Goal: Navigation & Orientation: Find specific page/section

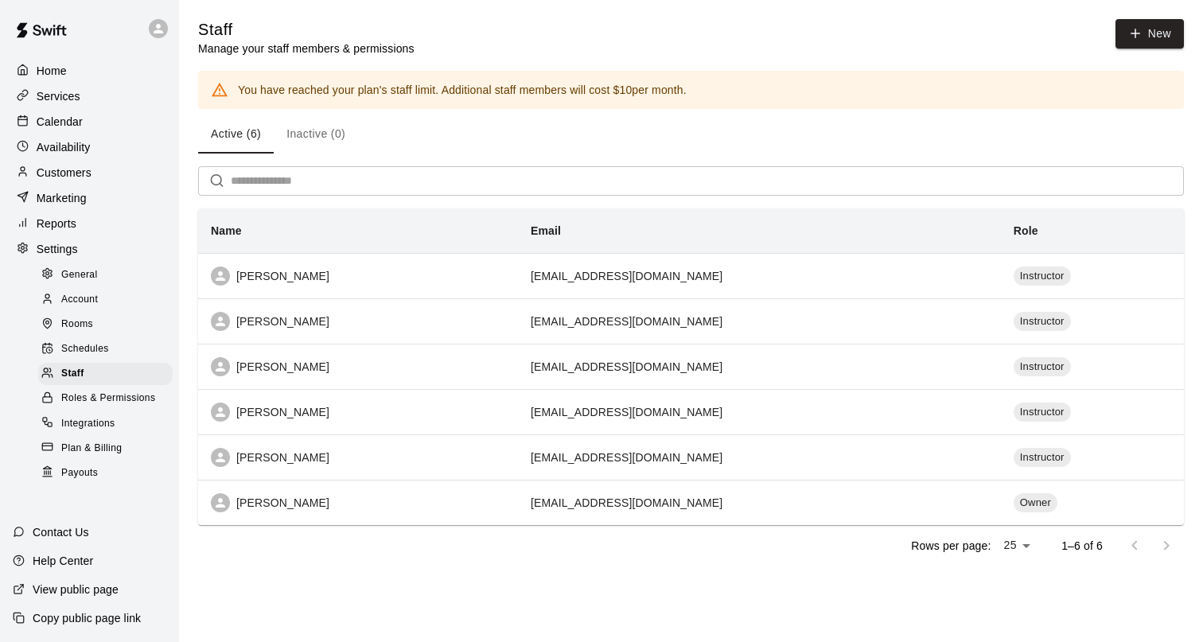
click at [83, 270] on span "General" at bounding box center [79, 275] width 37 height 16
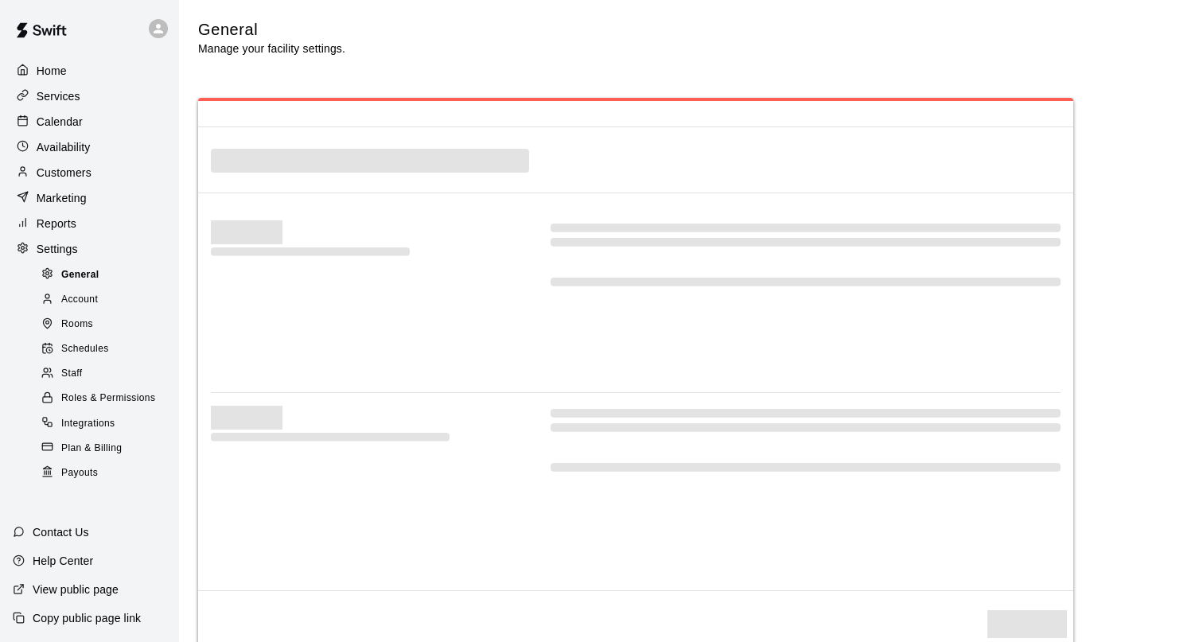
scroll to position [3121, 0]
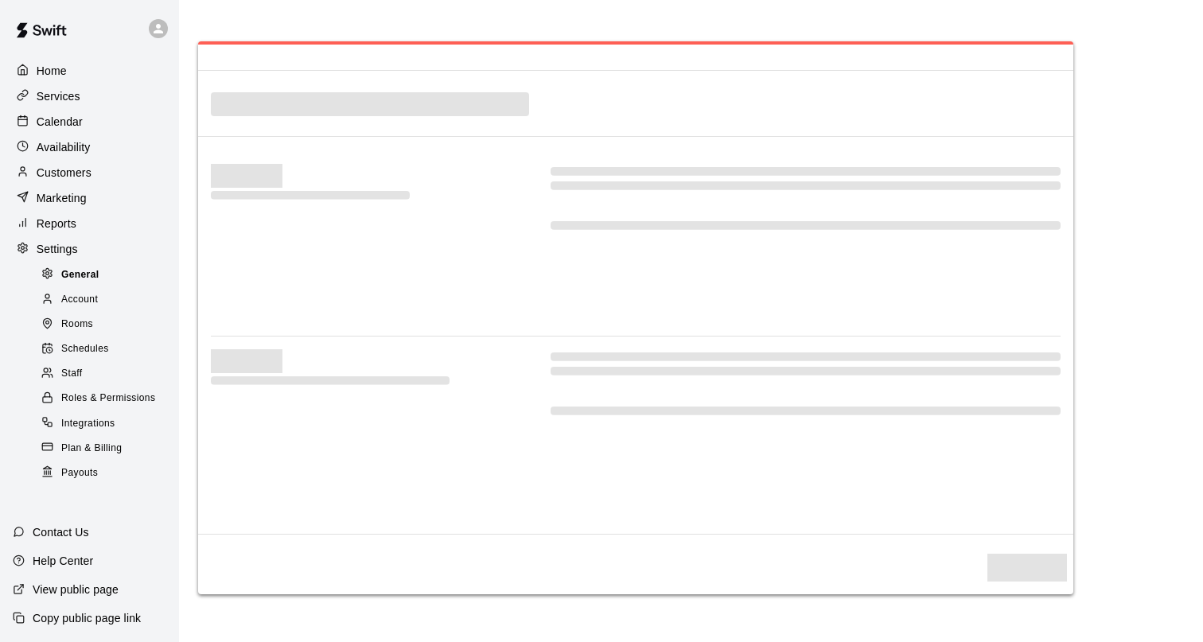
select select "**"
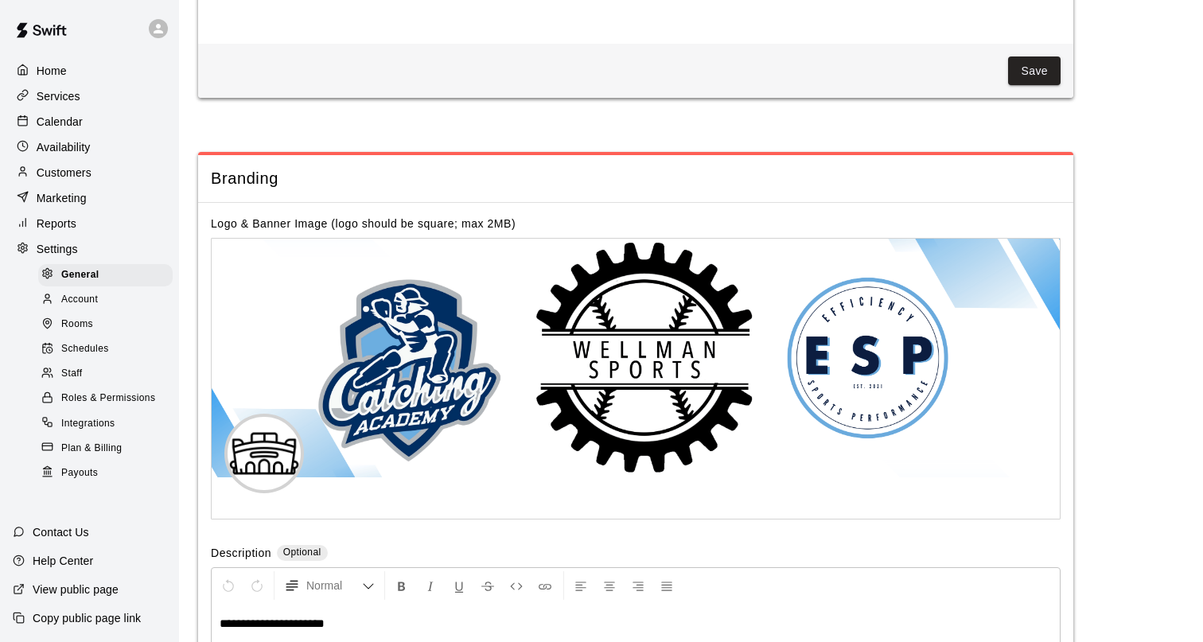
click at [60, 78] on p "Home" at bounding box center [52, 71] width 30 height 16
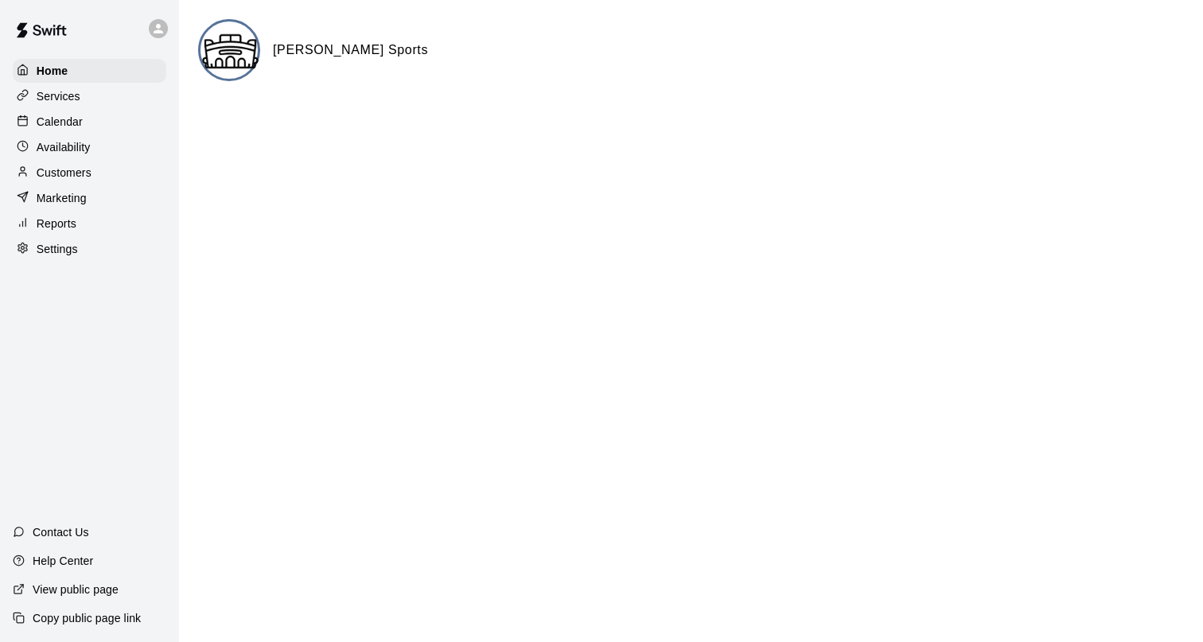
click at [68, 119] on p "Calendar" at bounding box center [60, 122] width 46 height 16
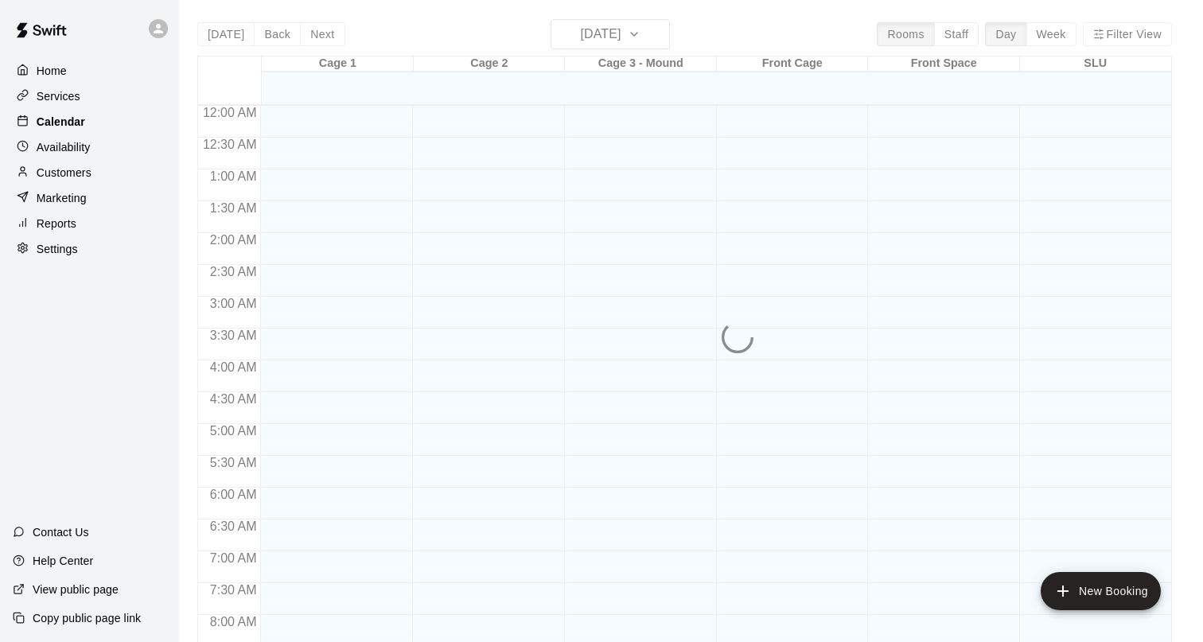
scroll to position [823, 0]
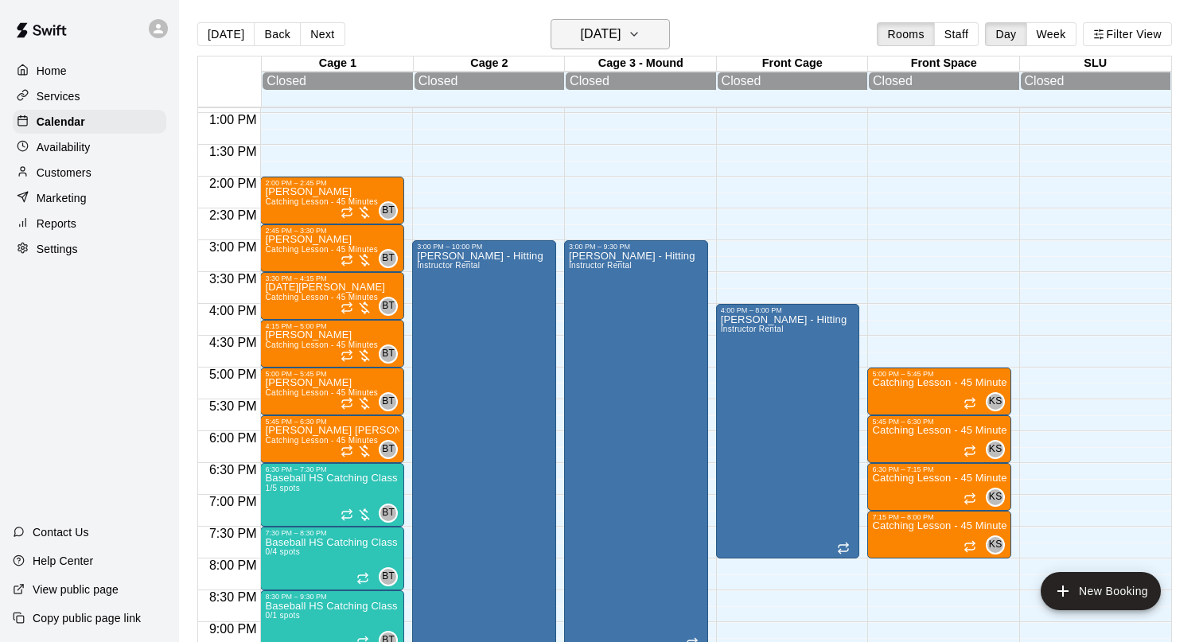
click at [621, 41] on h6 "[DATE]" at bounding box center [600, 34] width 41 height 22
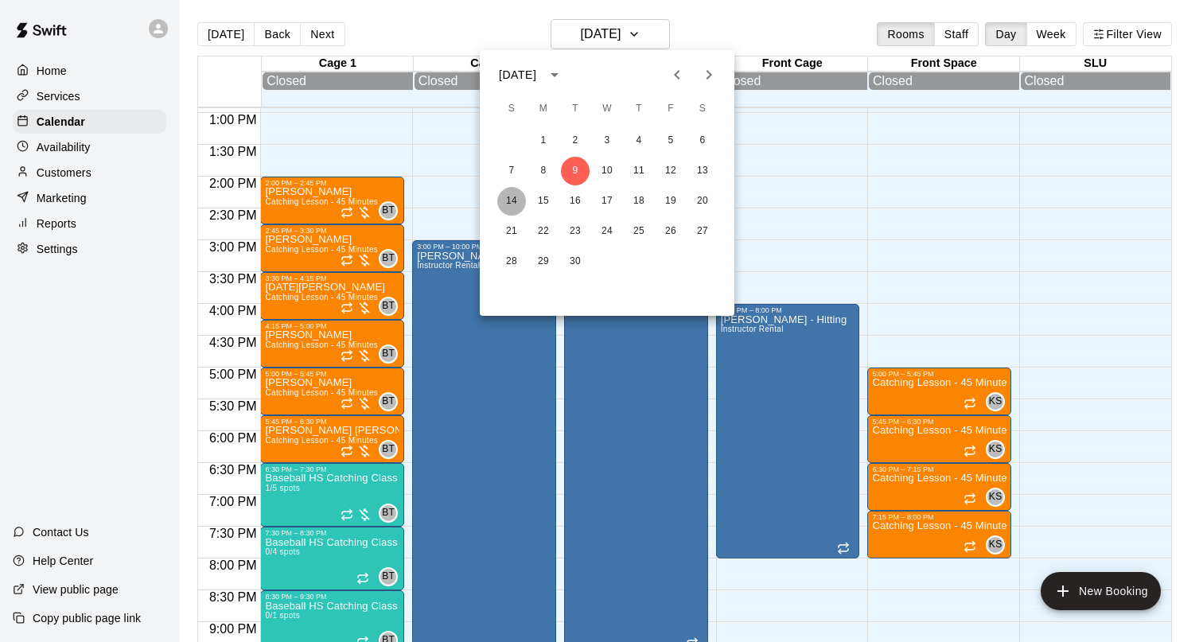
click at [512, 203] on button "14" at bounding box center [511, 201] width 29 height 29
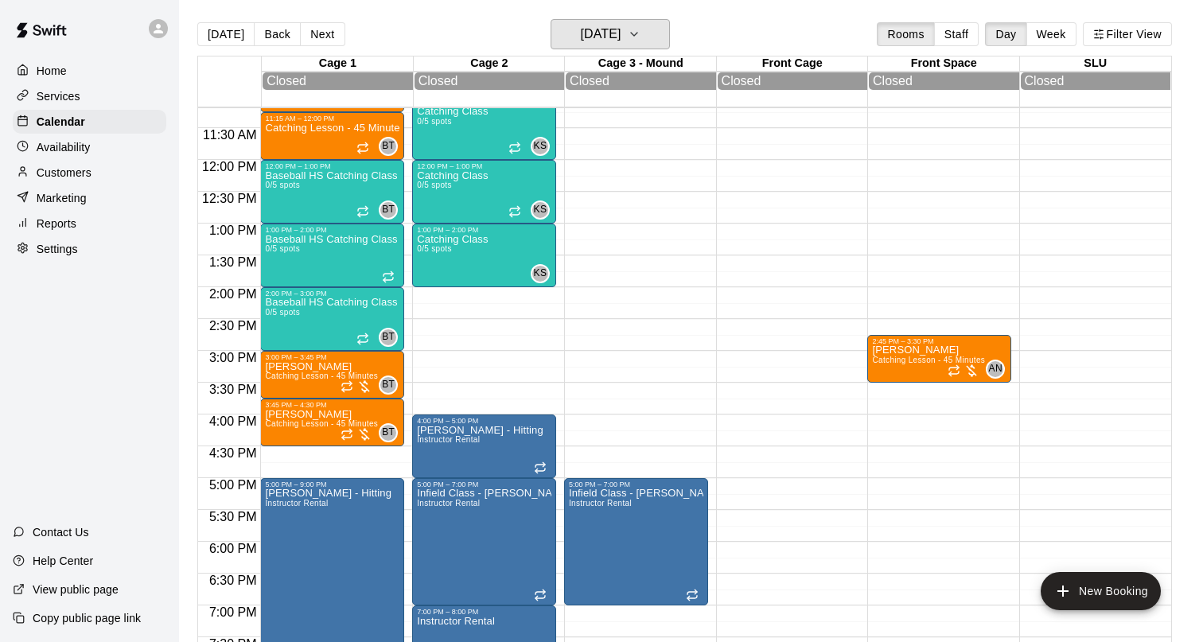
scroll to position [704, 0]
